Goal: Information Seeking & Learning: Check status

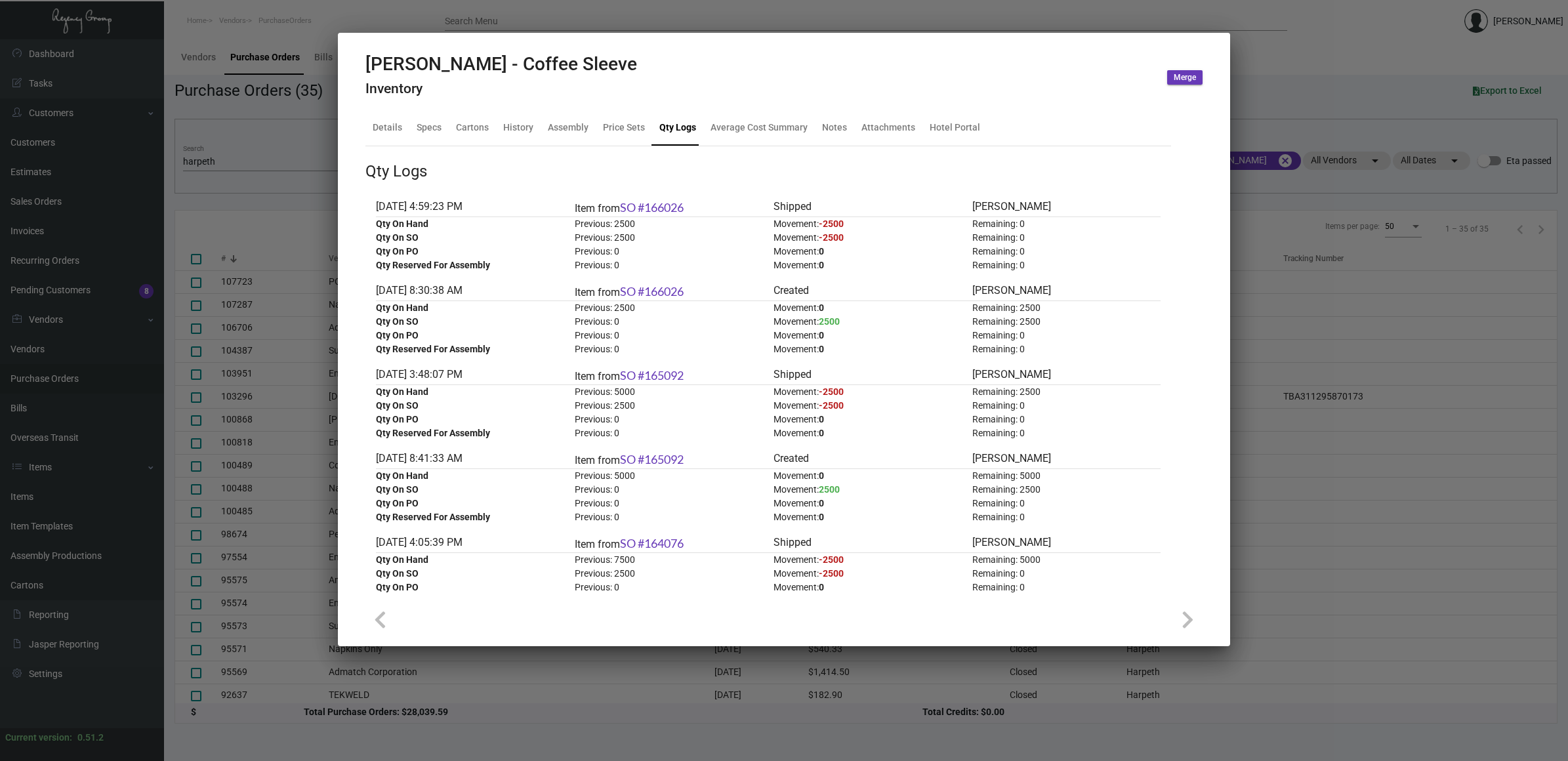
scroll to position [538, 0]
click at [200, 536] on div at bounding box center [784, 380] width 1568 height 761
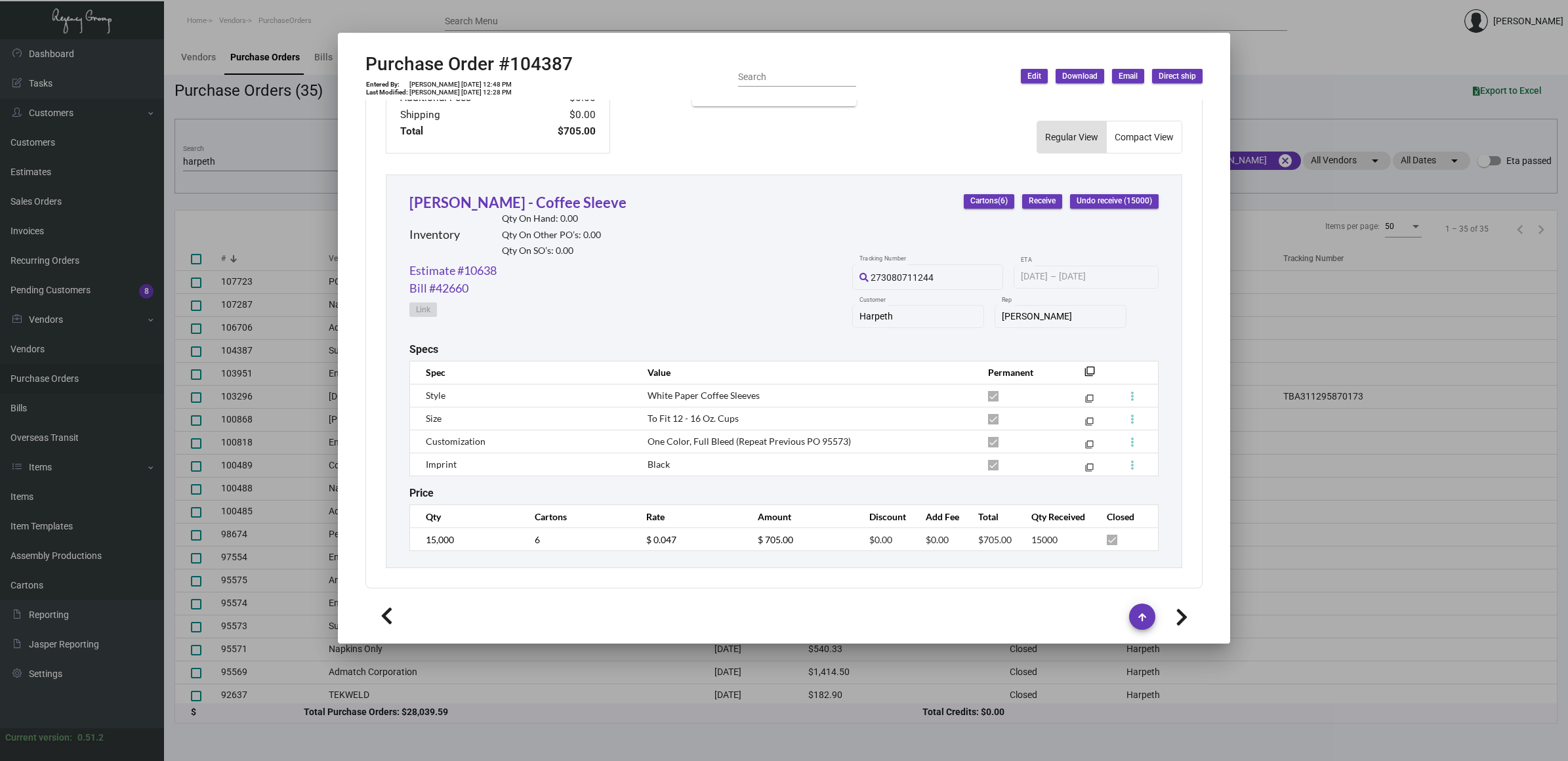
click at [21, 492] on div at bounding box center [784, 380] width 1568 height 761
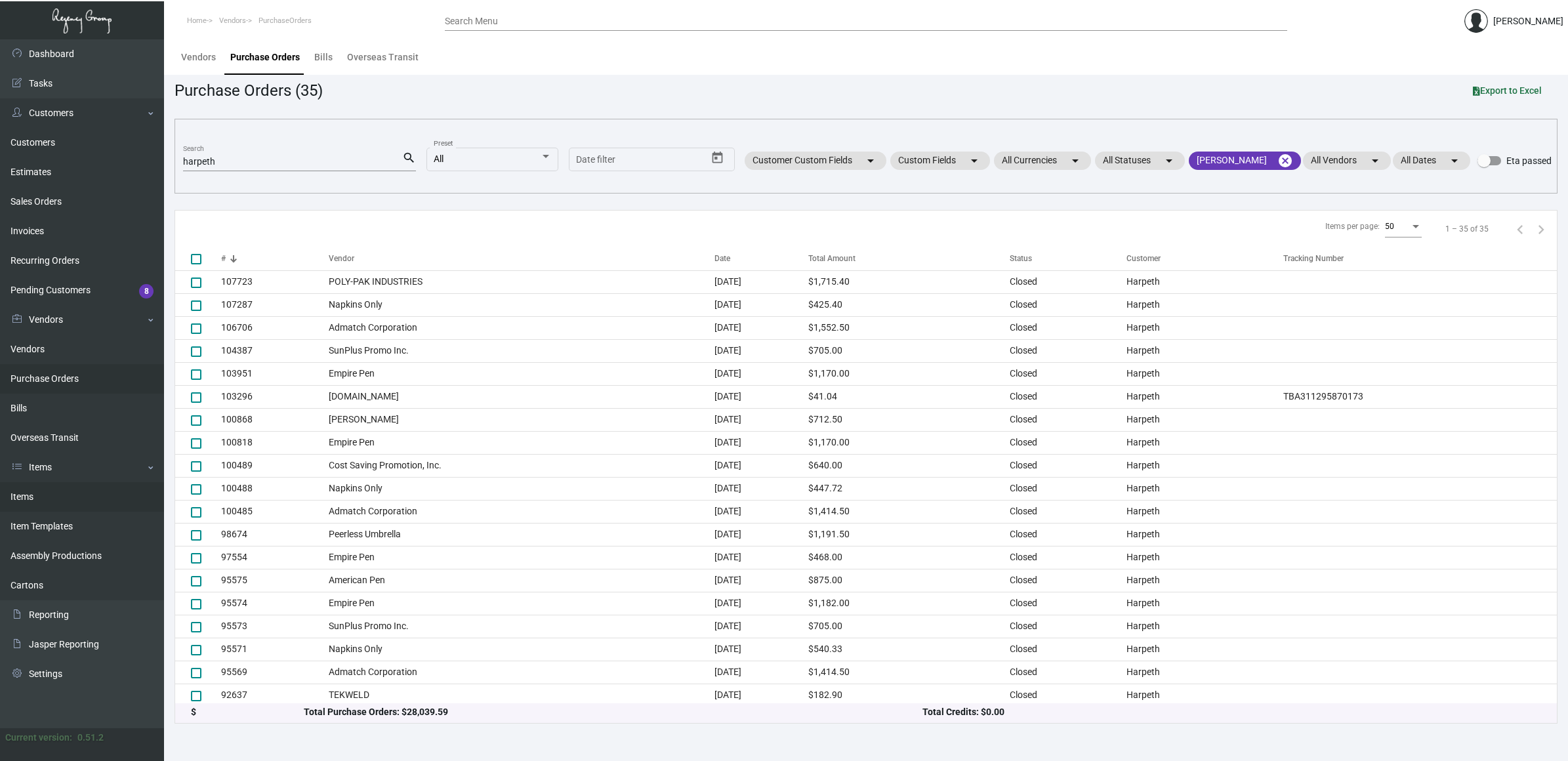
click at [81, 489] on link "Items" at bounding box center [82, 497] width 164 height 30
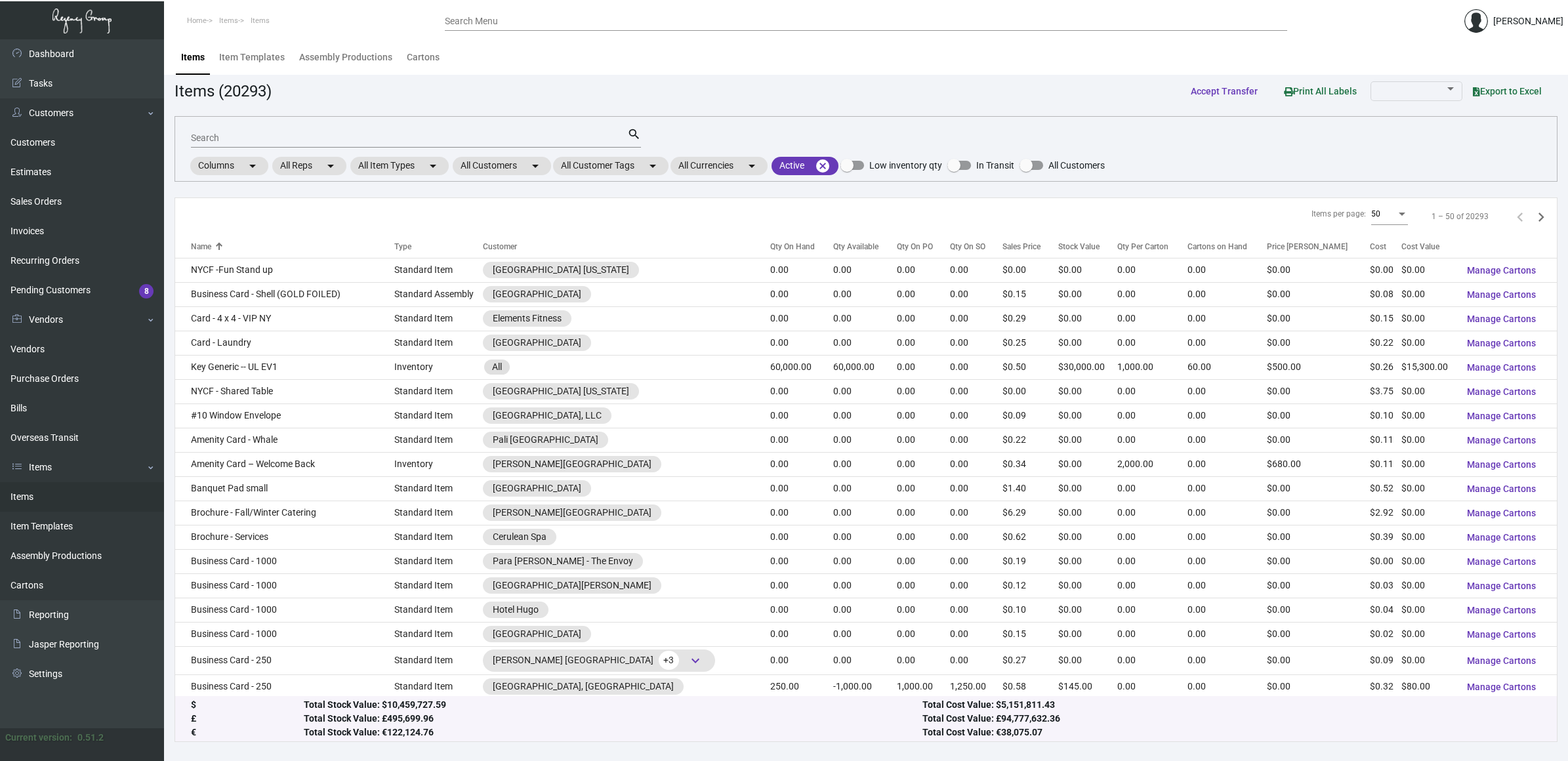
click at [240, 142] on input "Search" at bounding box center [409, 138] width 436 height 11
click at [243, 139] on input "Search" at bounding box center [409, 138] width 436 height 11
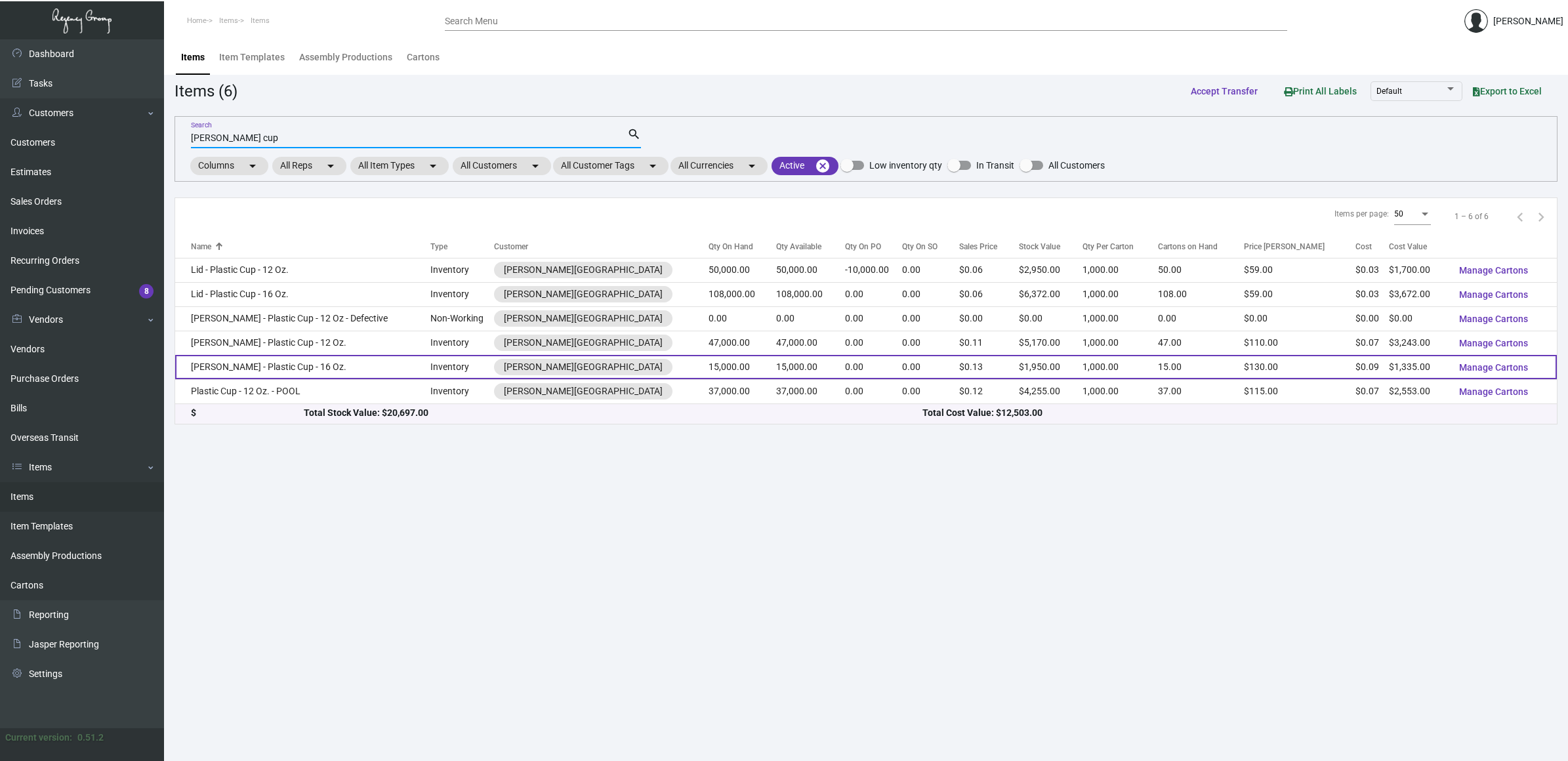
type input "[PERSON_NAME] cup"
click at [348, 378] on td "[PERSON_NAME] - Plastic Cup - 16 Oz." at bounding box center [302, 367] width 255 height 24
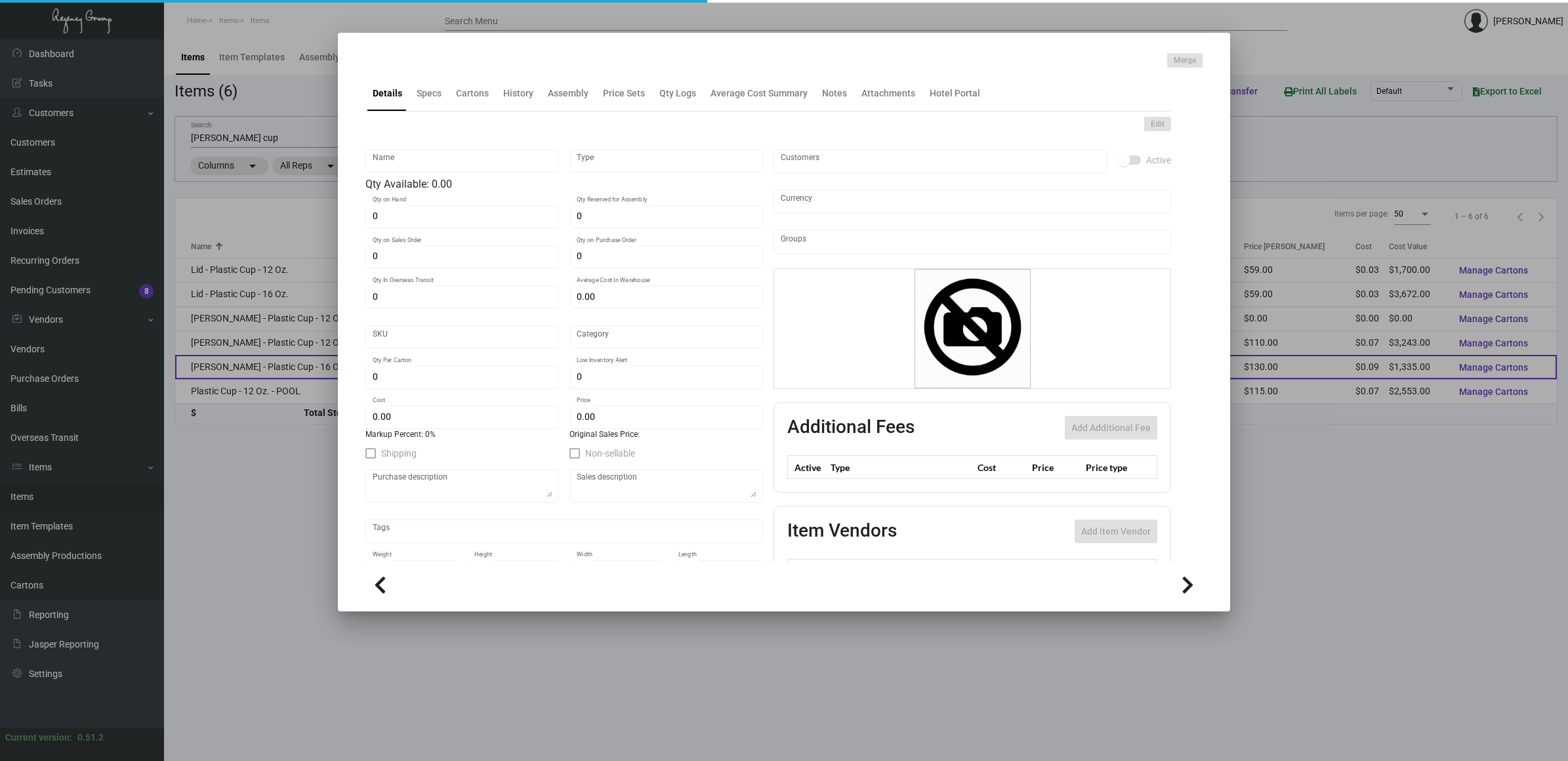
type input "[PERSON_NAME] - Plastic Cup - 16 Oz."
type input "Inventory"
type input "15,000"
type input "$ 0.089"
type input "Overseas"
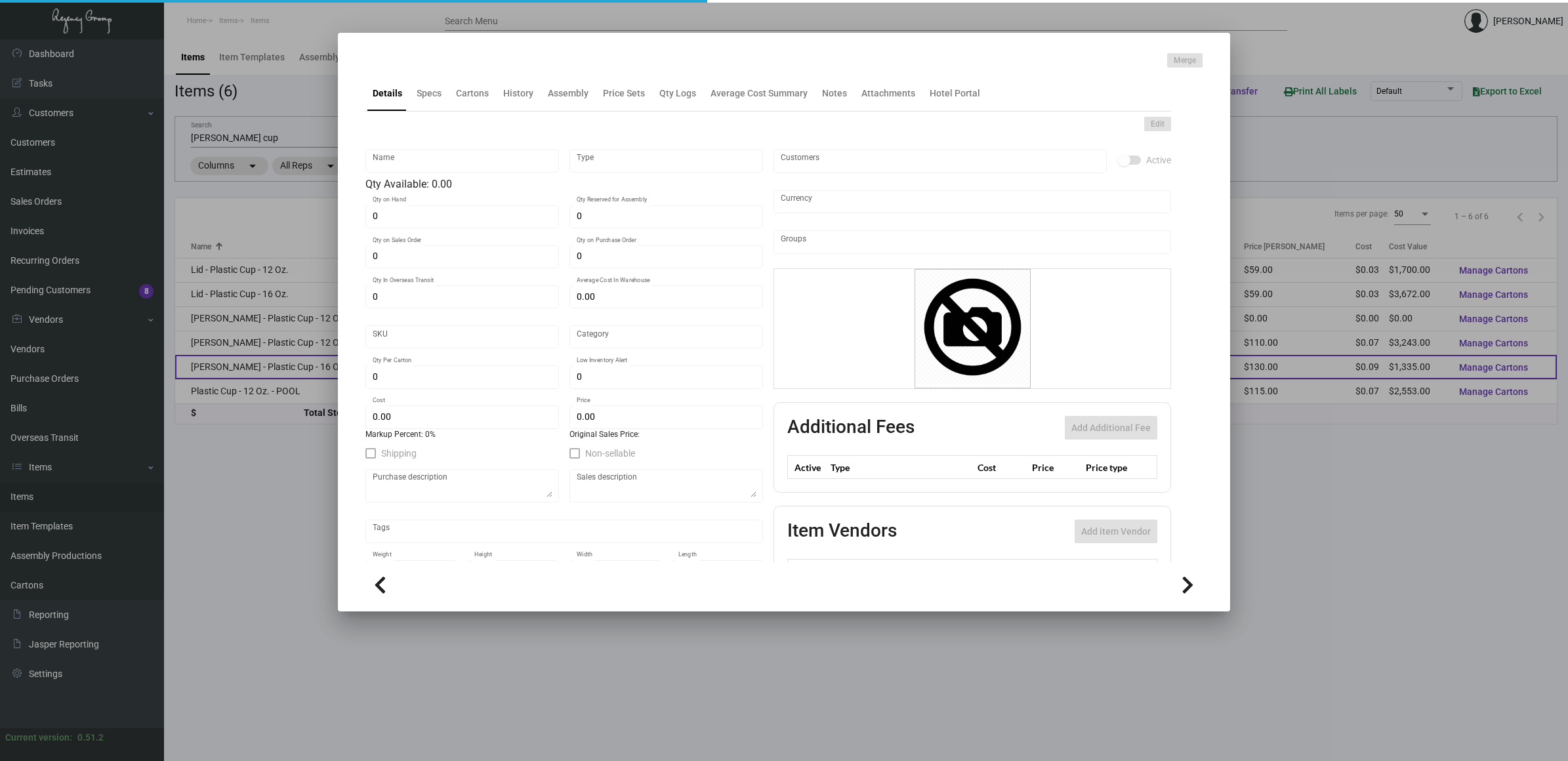
type input "1,000"
type input "$ 0.089"
type input "$ 0.13"
checkbox input "true"
type input "United States Dollar $"
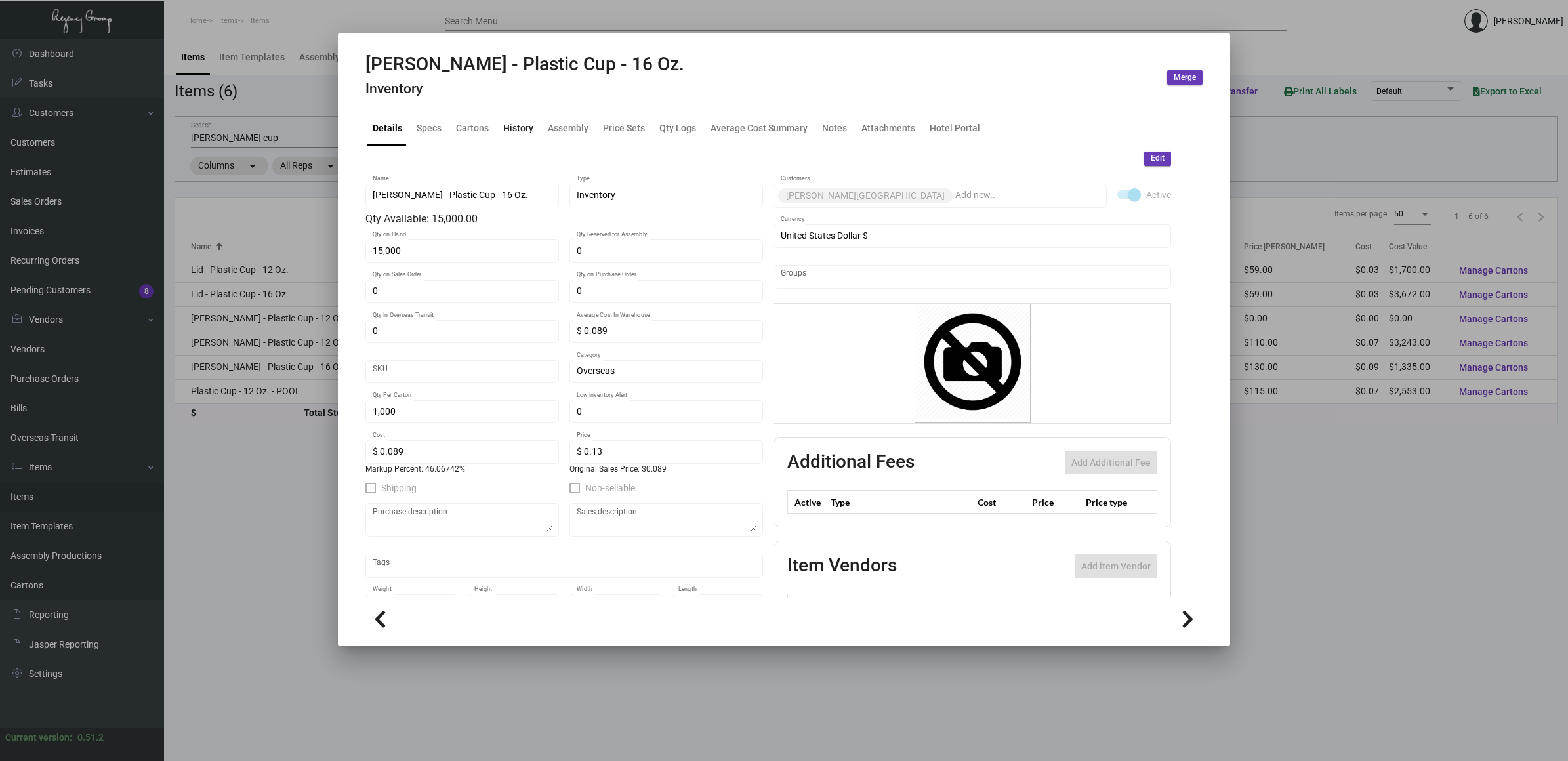
click at [498, 141] on div "History" at bounding box center [518, 128] width 40 height 31
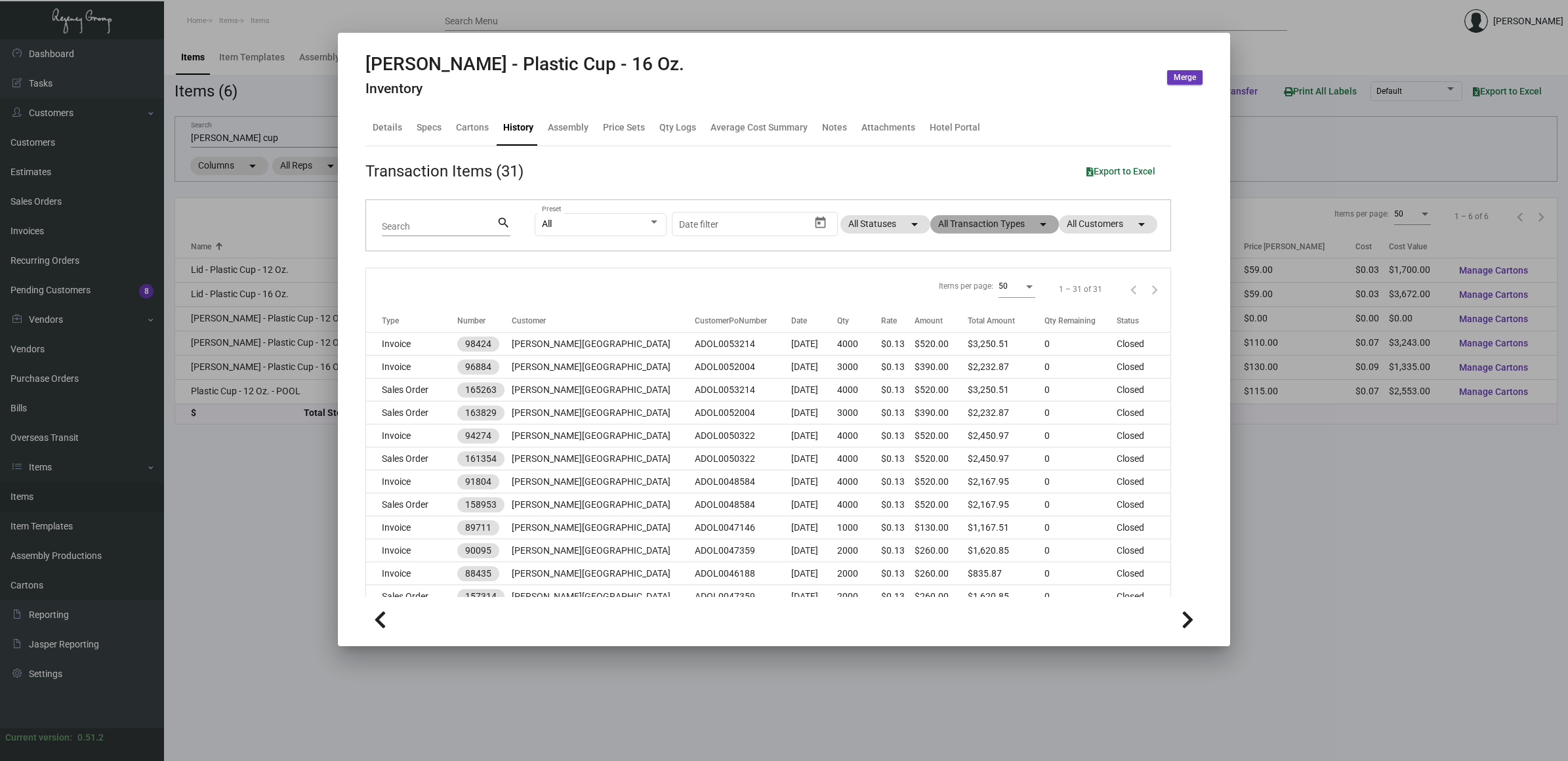
click at [991, 223] on mat-chip "All Transaction Types arrow_drop_down" at bounding box center [995, 224] width 129 height 18
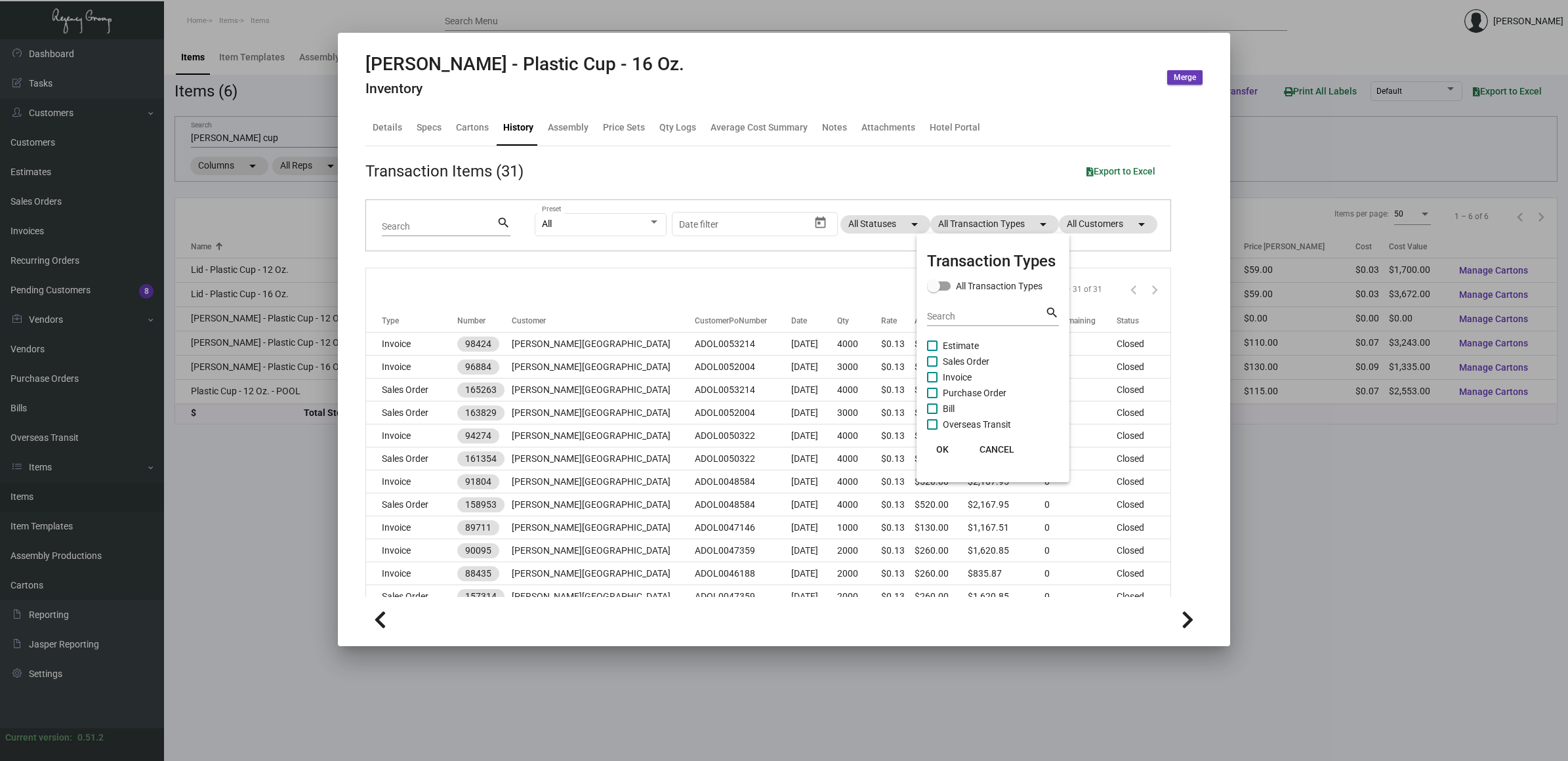
click at [1004, 385] on span "Purchase Order" at bounding box center [974, 392] width 64 height 16
click at [932, 398] on input "Purchase Order" at bounding box center [931, 398] width 1 height 1
checkbox input "true"
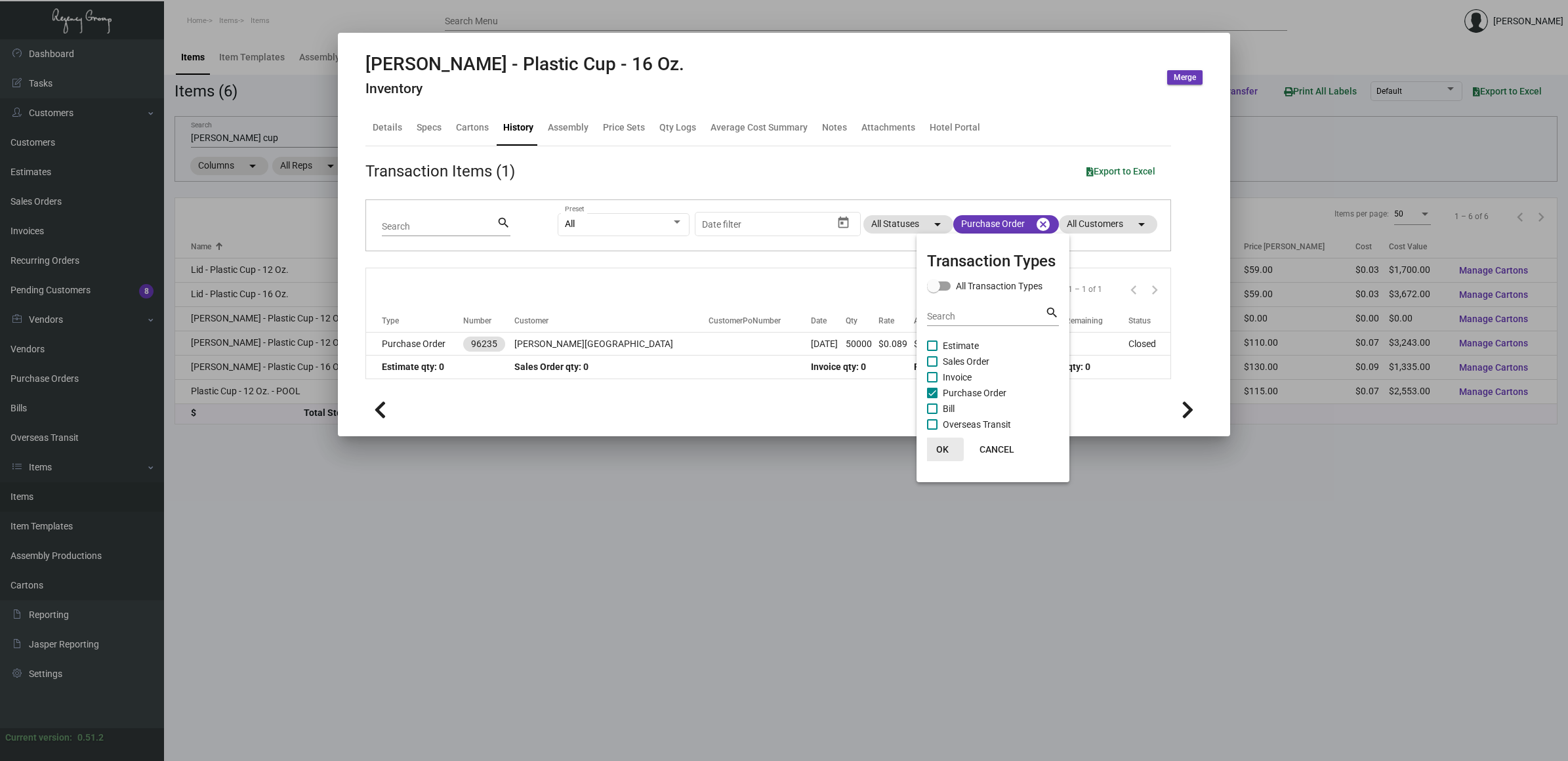
click at [937, 450] on span "OK" at bounding box center [942, 449] width 12 height 11
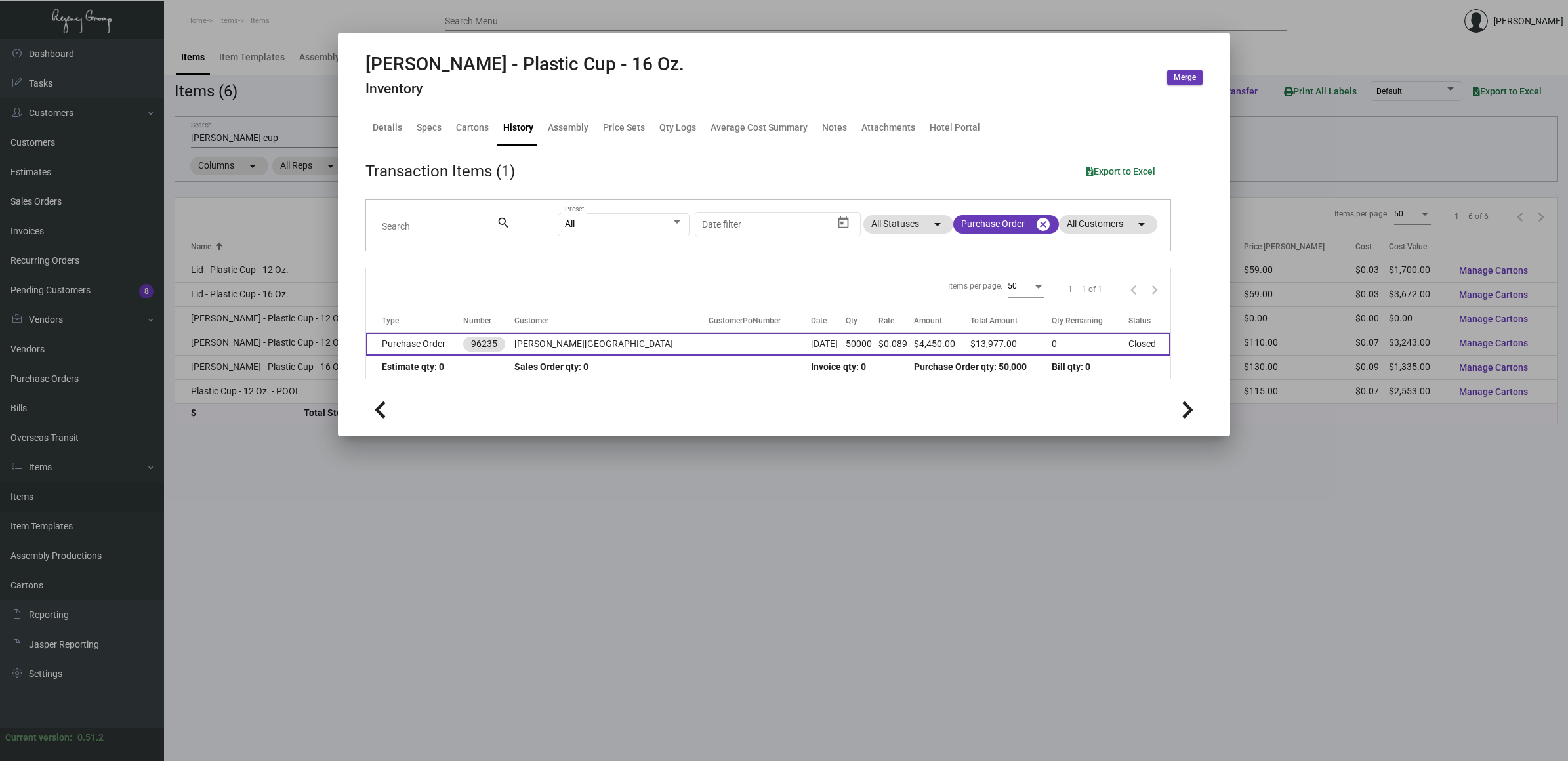
click at [709, 349] on td at bounding box center [760, 345] width 102 height 23
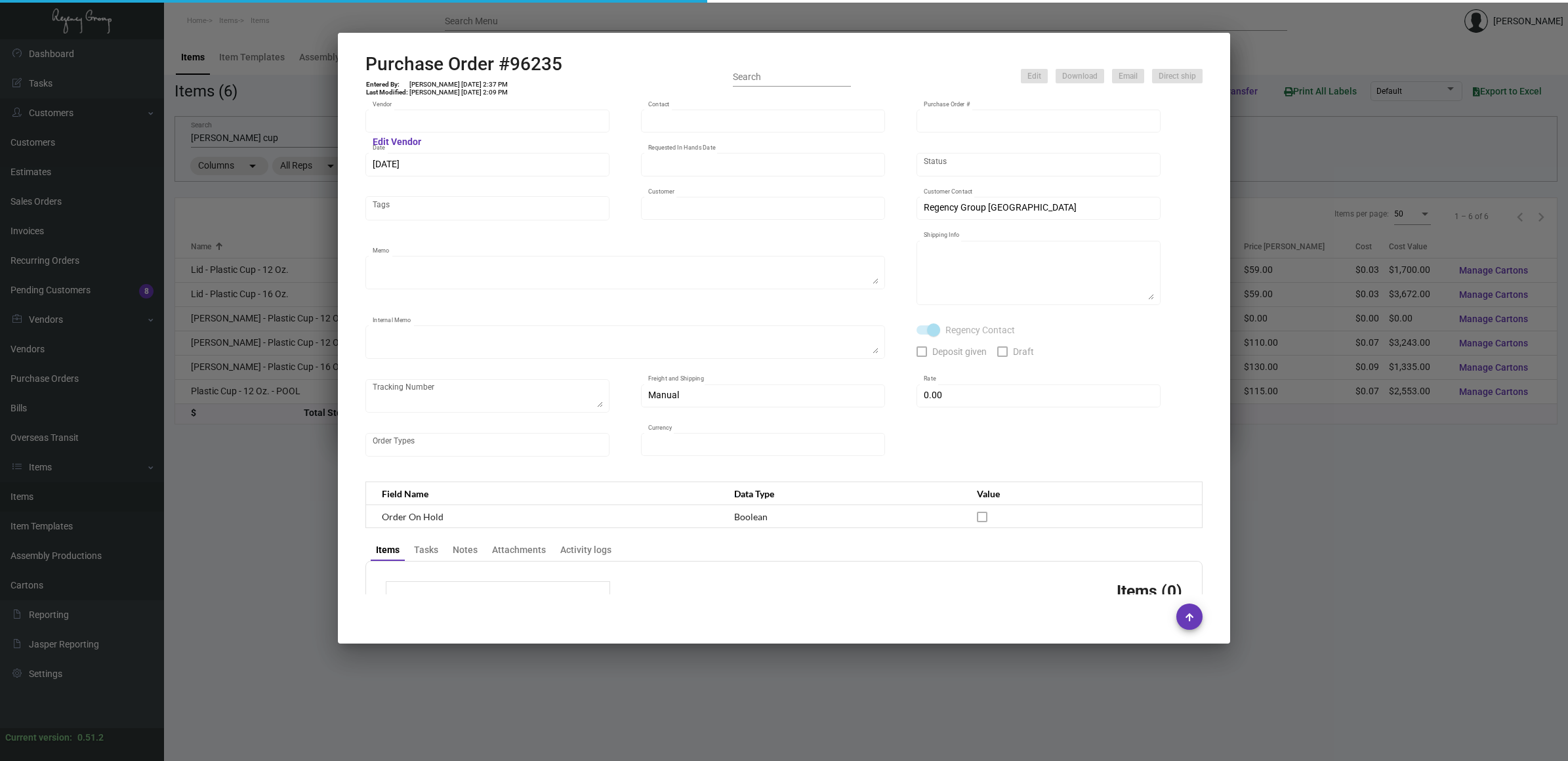
type input "Finger Lakes Promotions"
type input "[PERSON_NAME]"
type input "96235"
type input "[DATE]"
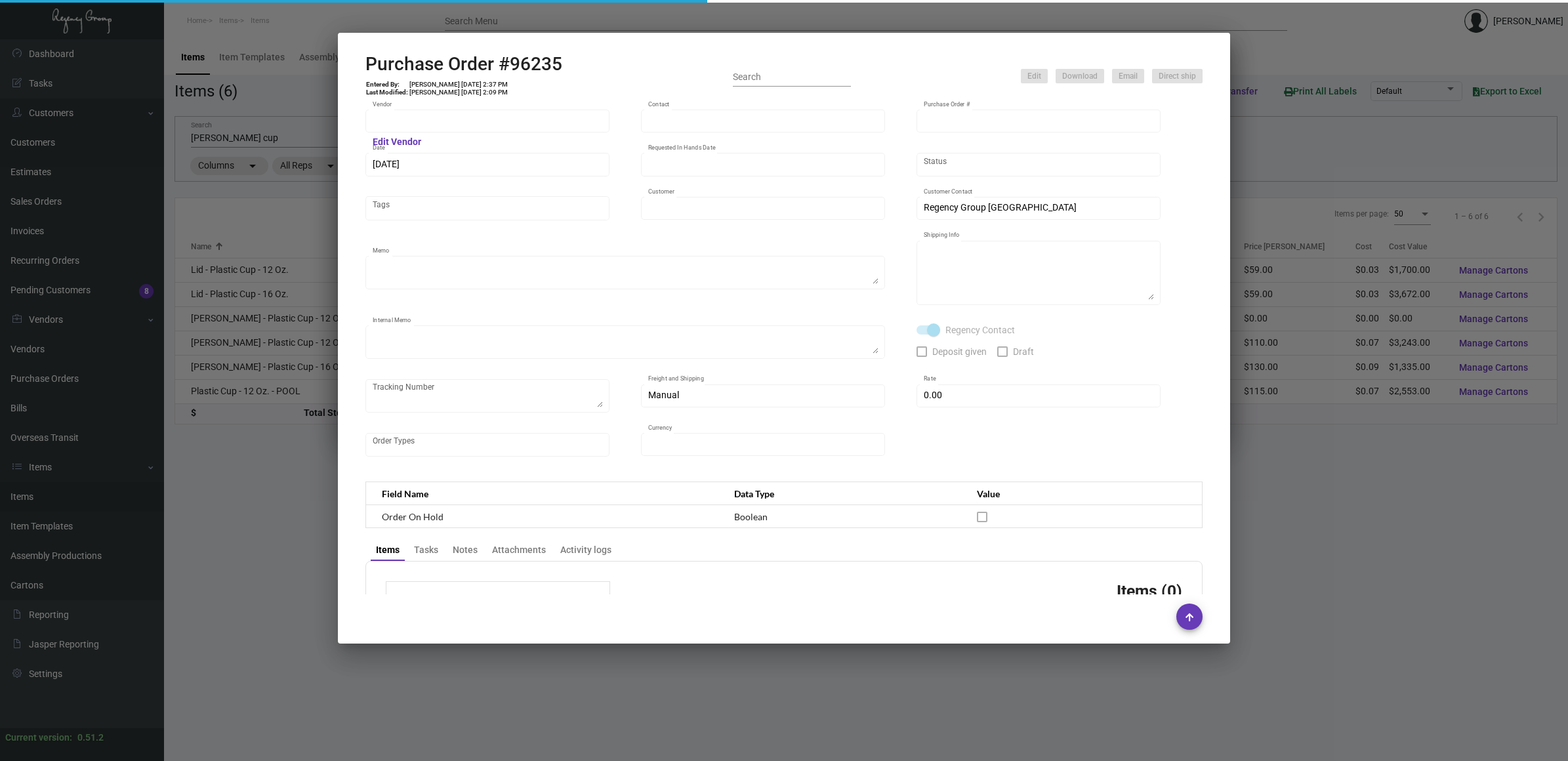
type input "[PERSON_NAME][GEOGRAPHIC_DATA]"
type textarea "Ship via BOAT."
type textarea "[PERSON_NAME] Regency Group NJ [STREET_ADDRESS]"
type textarea "FedEx 394956377465(47cartons) 394956397217(47cartons) 394956413607(47cartons) 3…"
checkbox input "true"
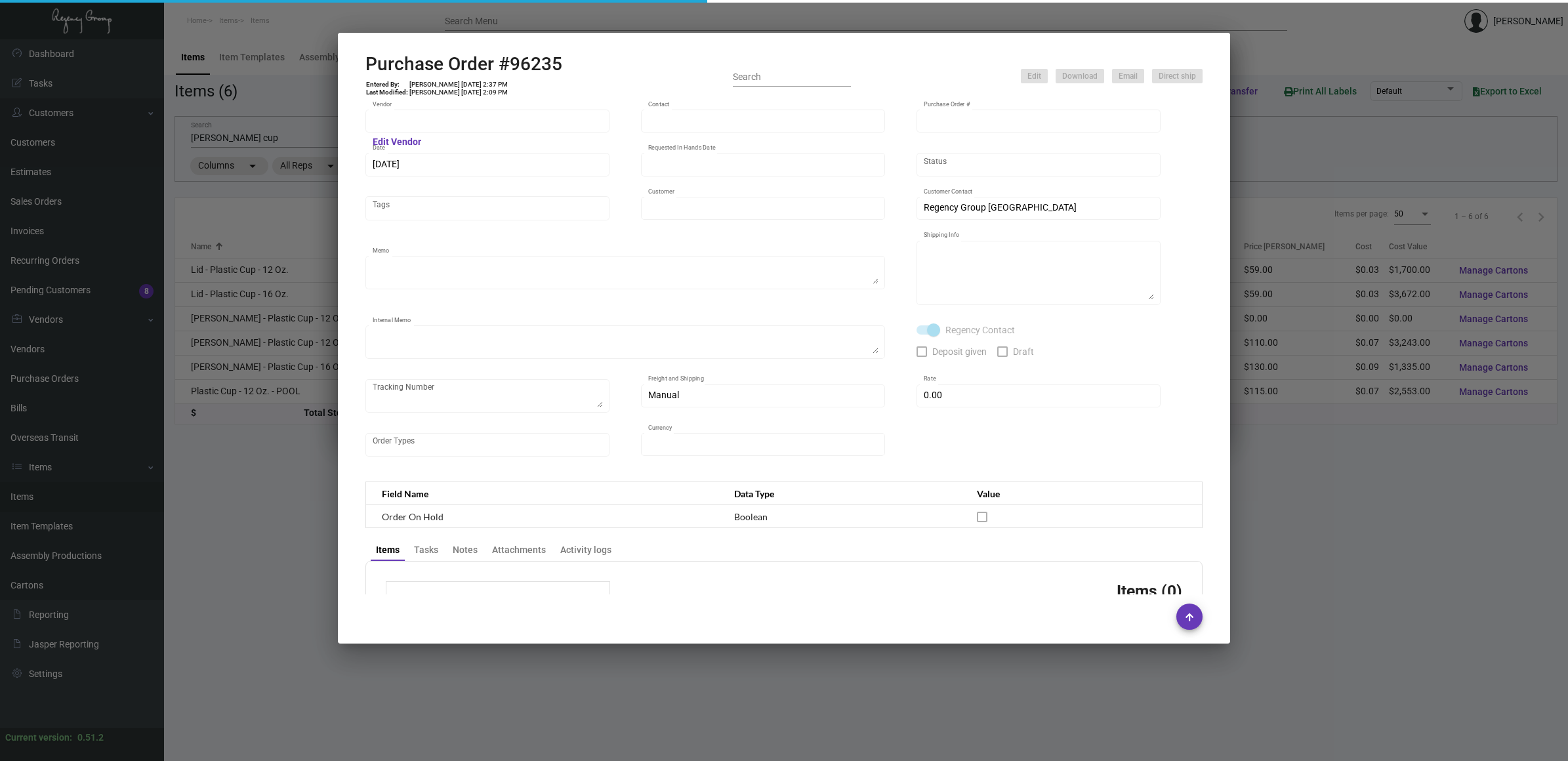
type input "$ 0.00"
type input "United States Dollar $"
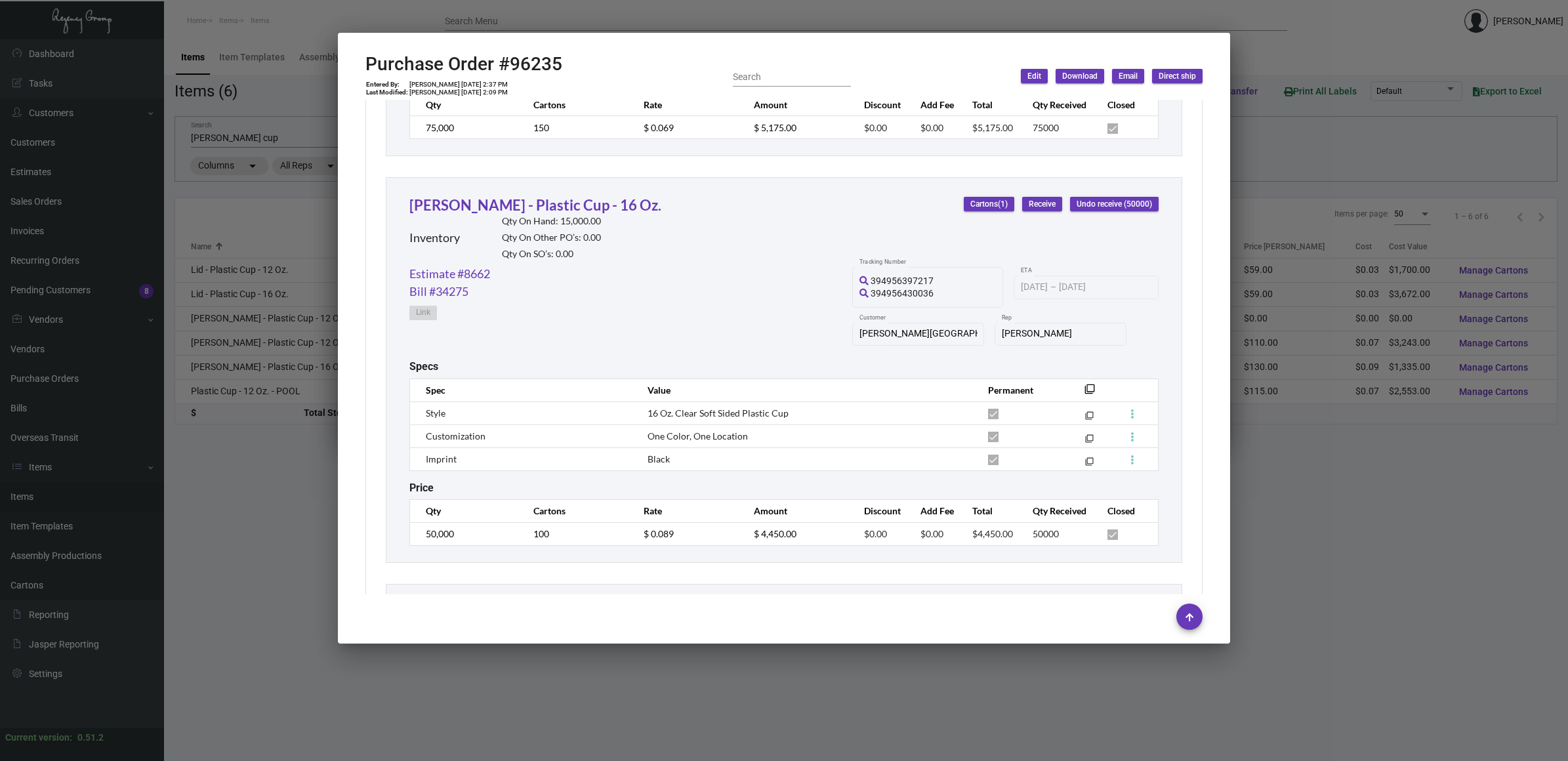
scroll to position [984, 0]
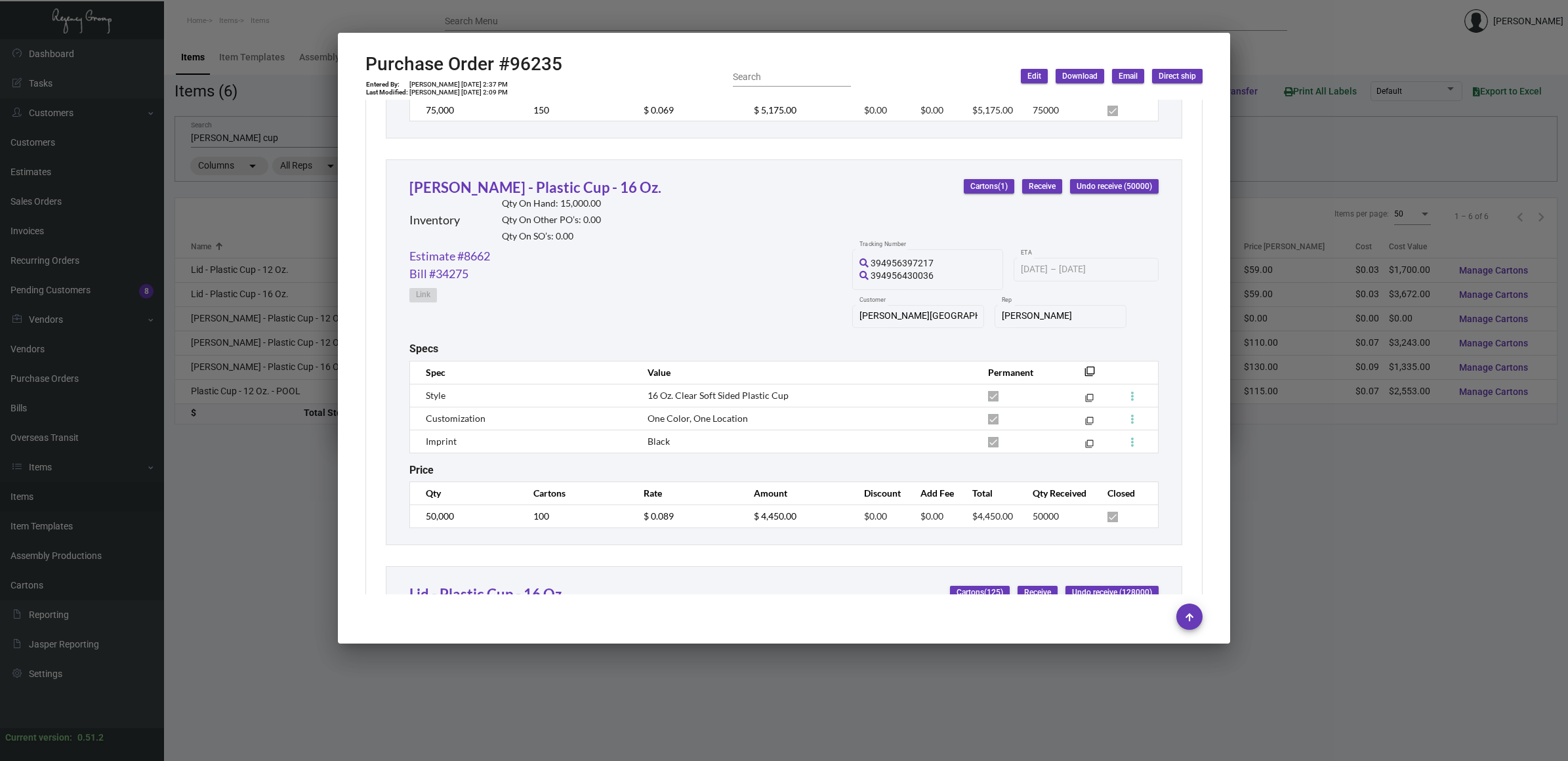
drag, startPoint x: 240, startPoint y: 549, endPoint x: 167, endPoint y: 290, distance: 269.1
click at [240, 549] on div at bounding box center [784, 380] width 1568 height 761
